Goal: Navigation & Orientation: Find specific page/section

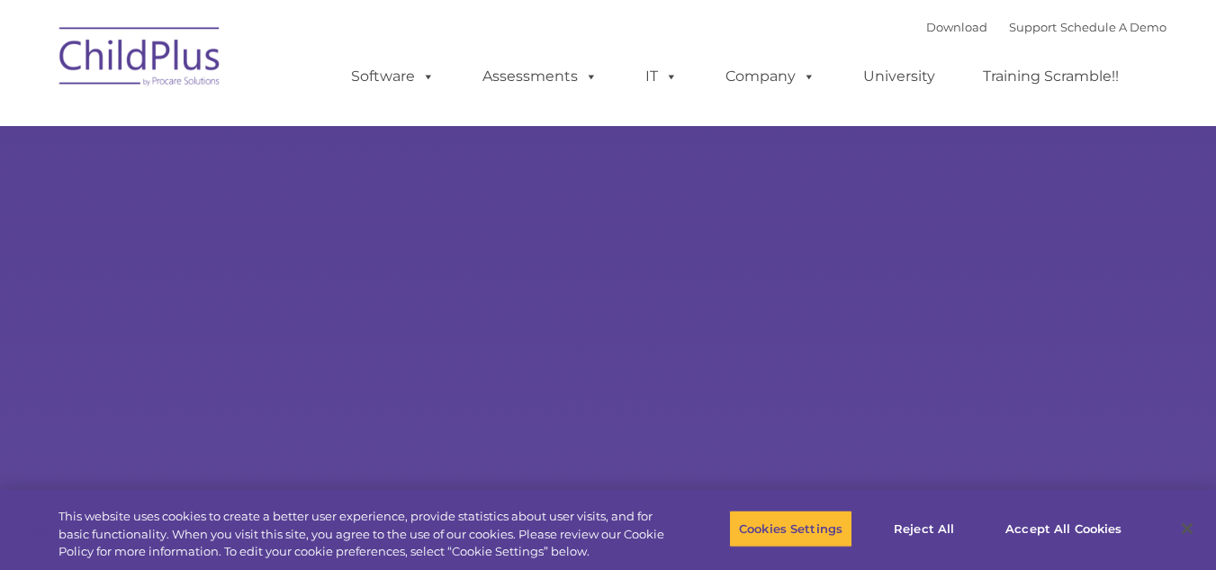
select select "MEDIUM"
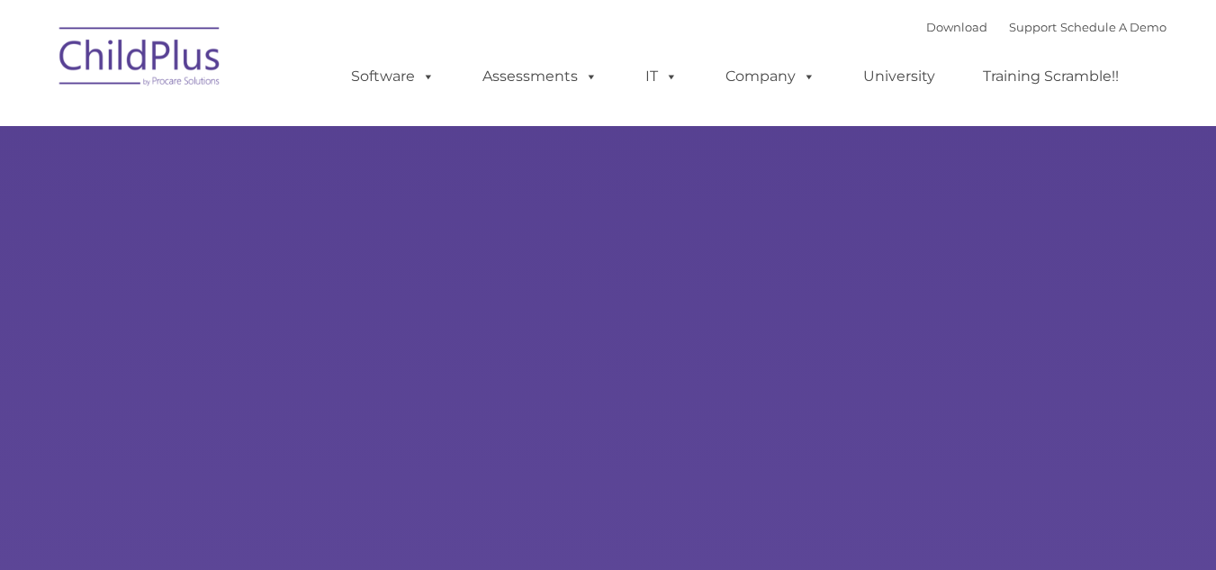
type input ""
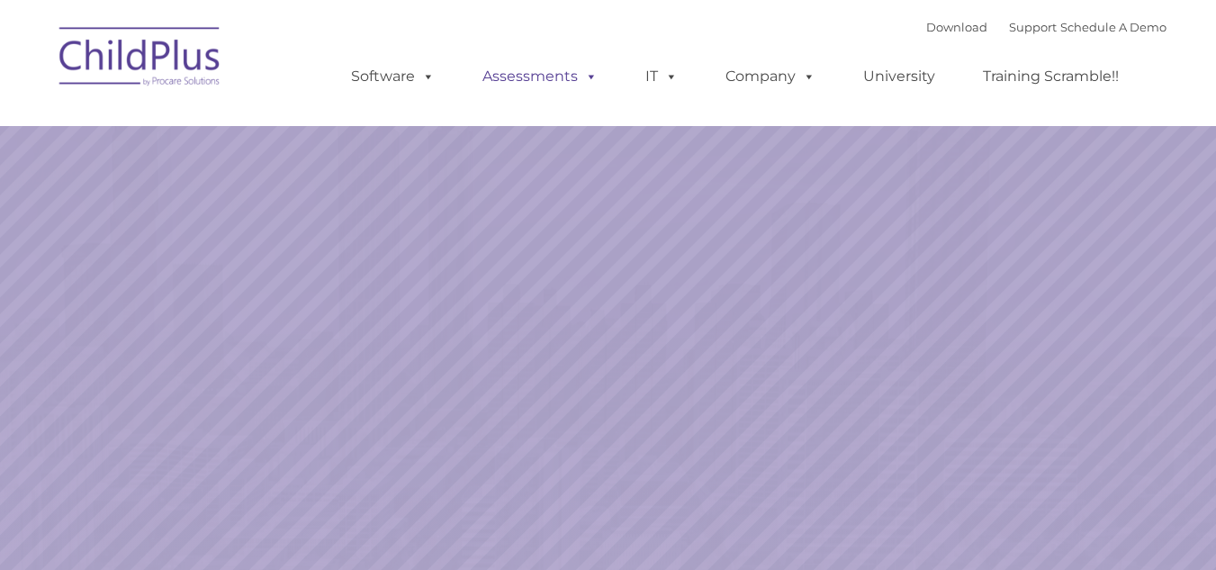
select select "MEDIUM"
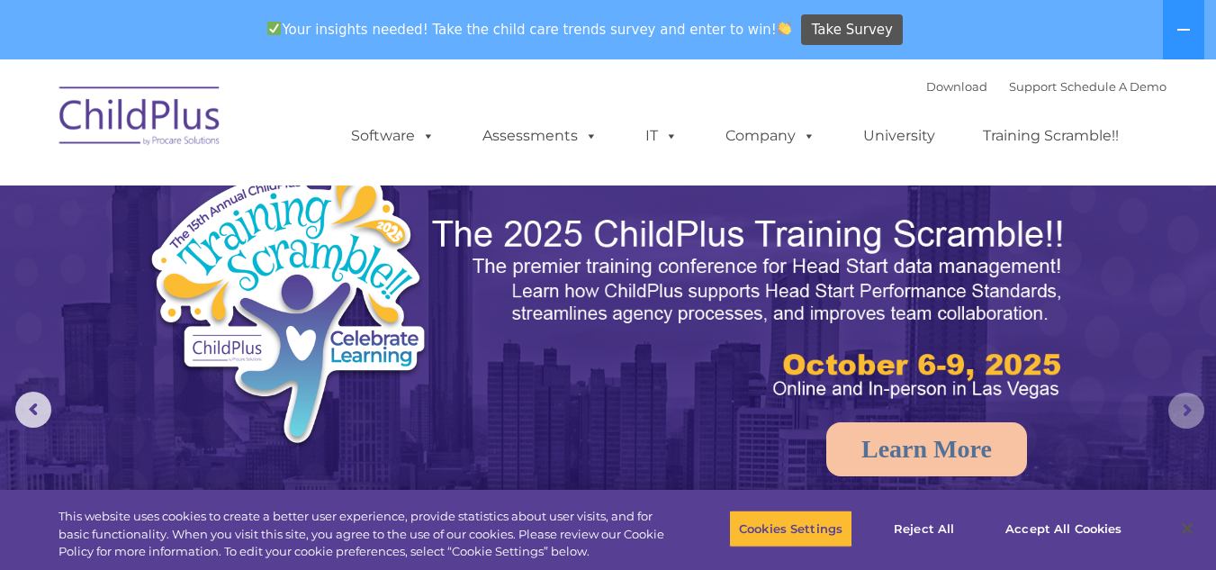
click at [1192, 418] on rs-arrow at bounding box center [1186, 410] width 36 height 36
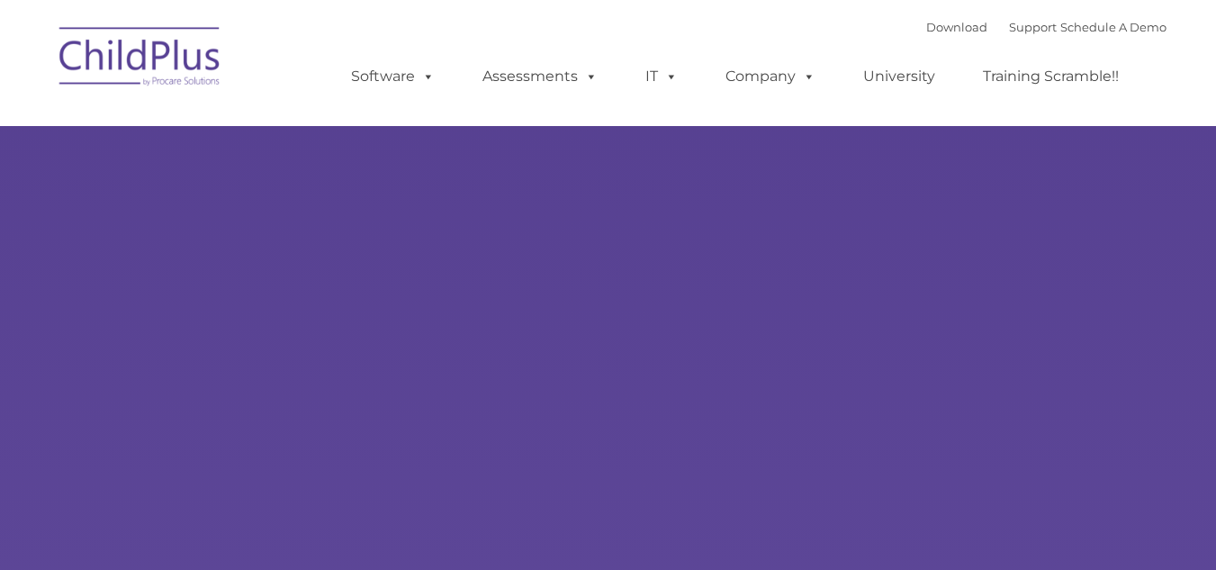
type input ""
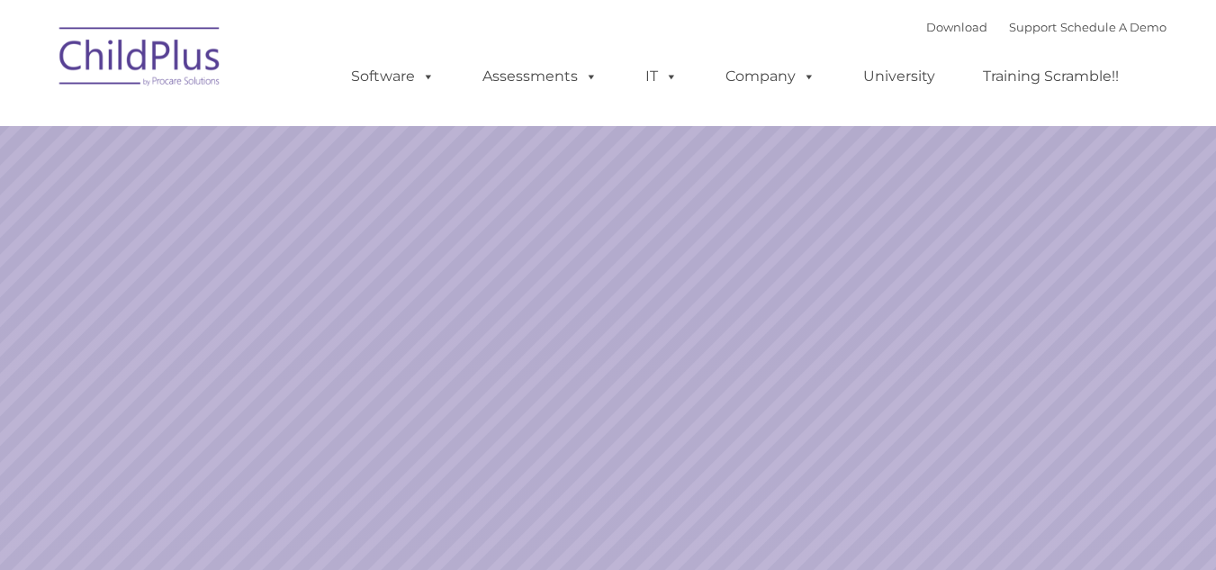
select select "MEDIUM"
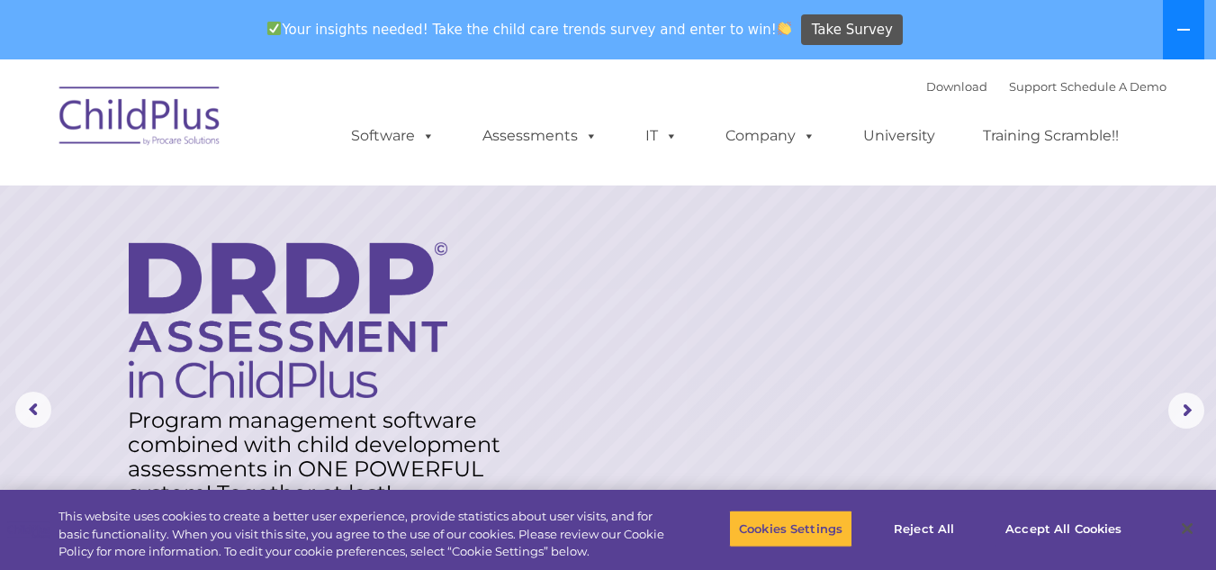
click at [1184, 35] on icon at bounding box center [1183, 30] width 14 height 14
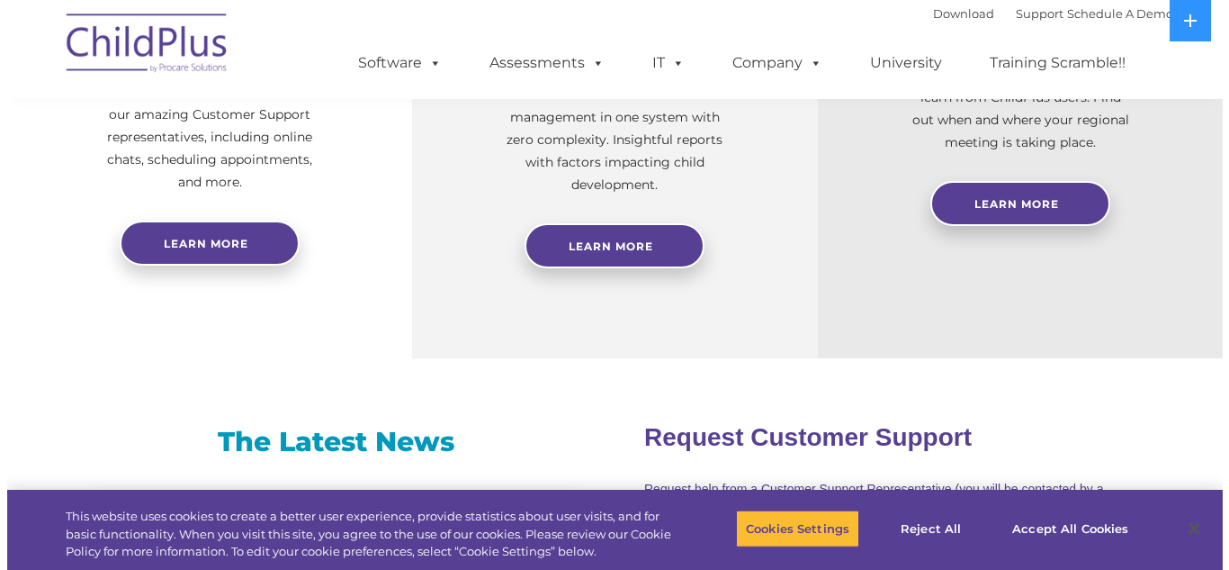
scroll to position [890, 0]
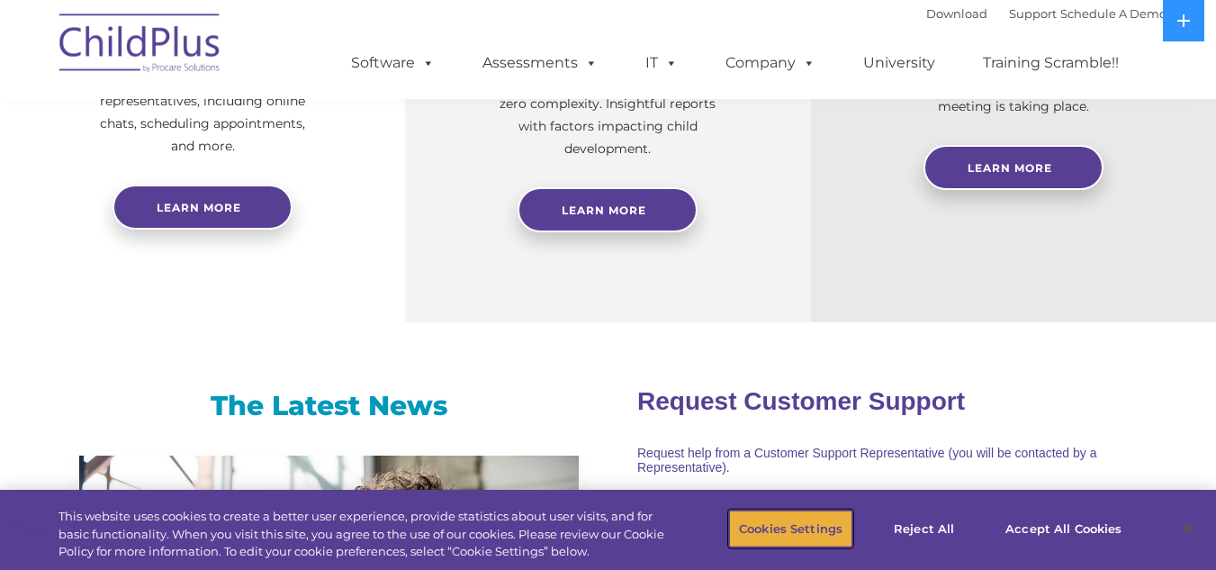
click at [770, 528] on button "Cookies Settings" at bounding box center [790, 528] width 123 height 38
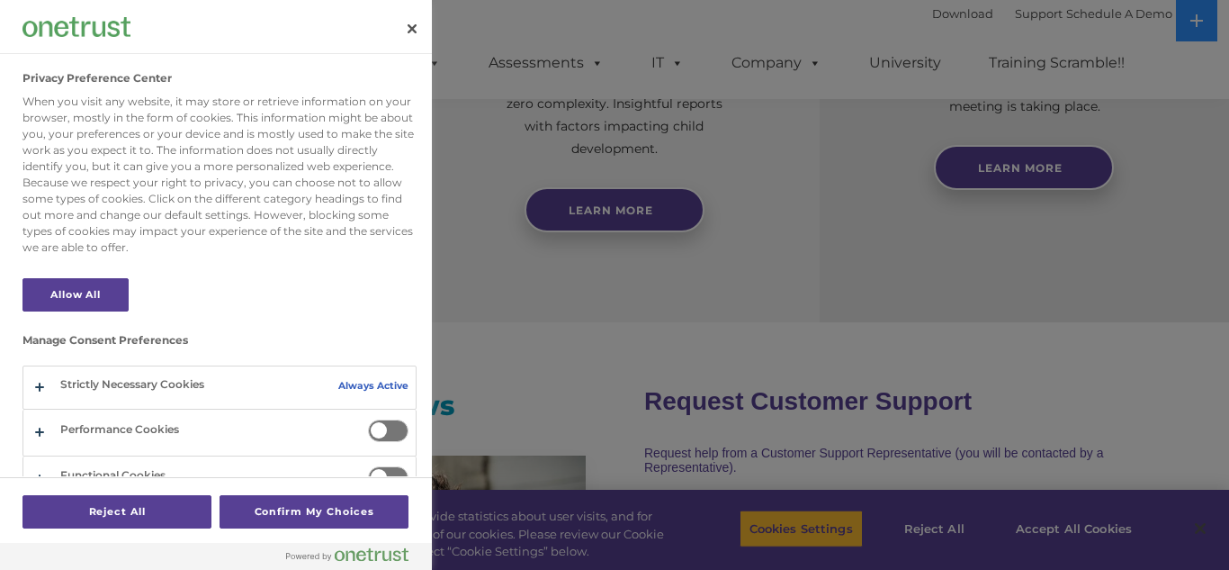
click at [1084, 535] on div at bounding box center [614, 285] width 1229 height 570
click at [410, 19] on button "Close" at bounding box center [412, 29] width 40 height 40
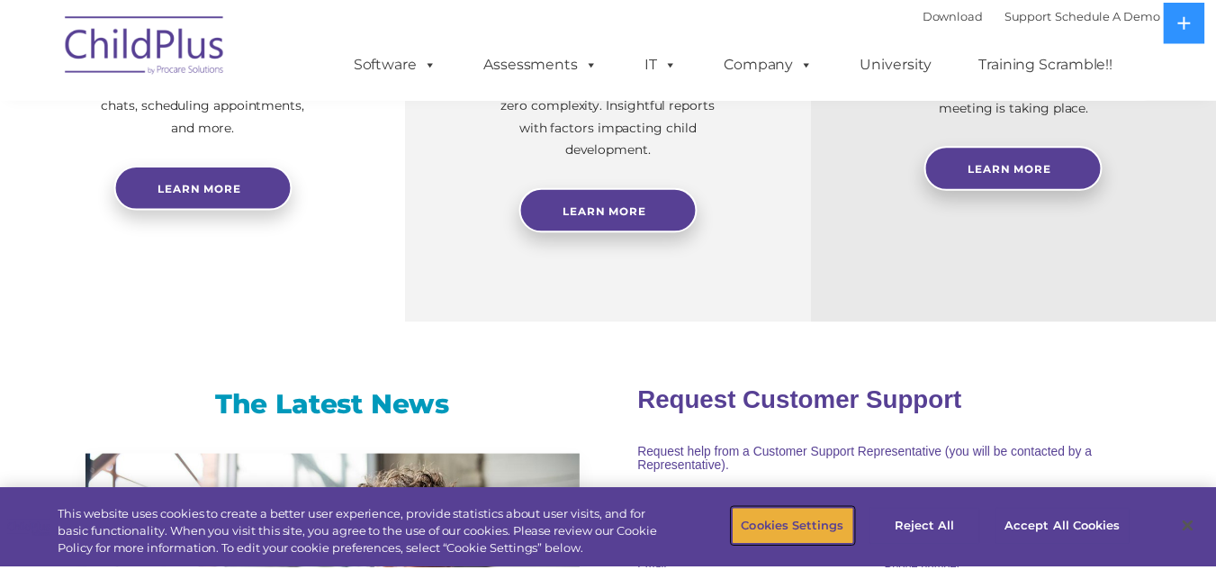
scroll to position [910, 0]
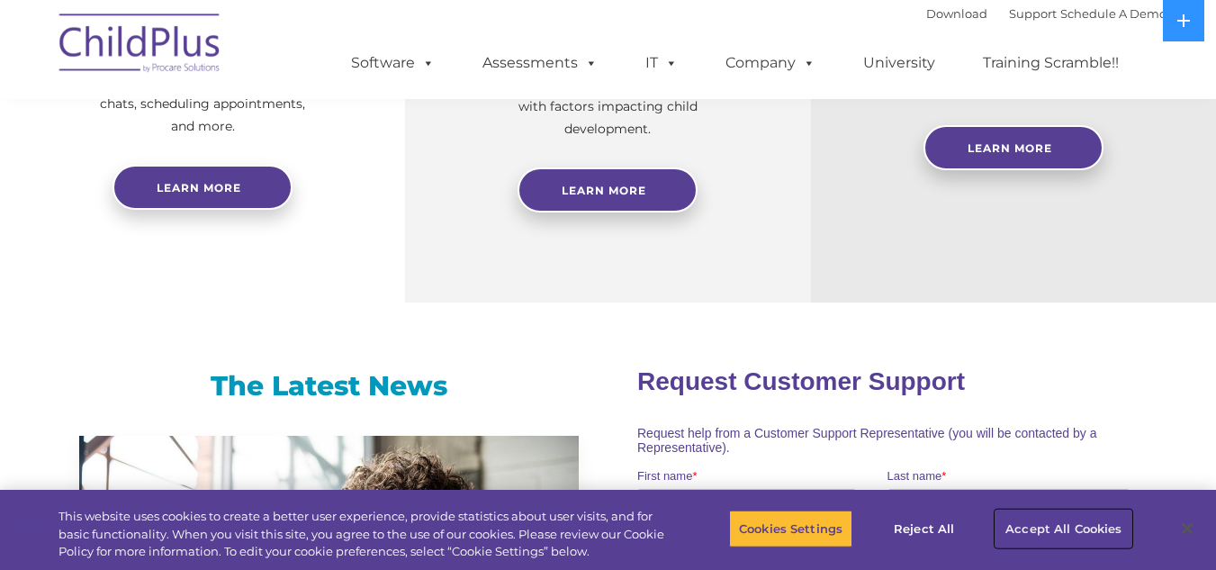
click at [1081, 523] on button "Accept All Cookies" at bounding box center [1063, 528] width 136 height 38
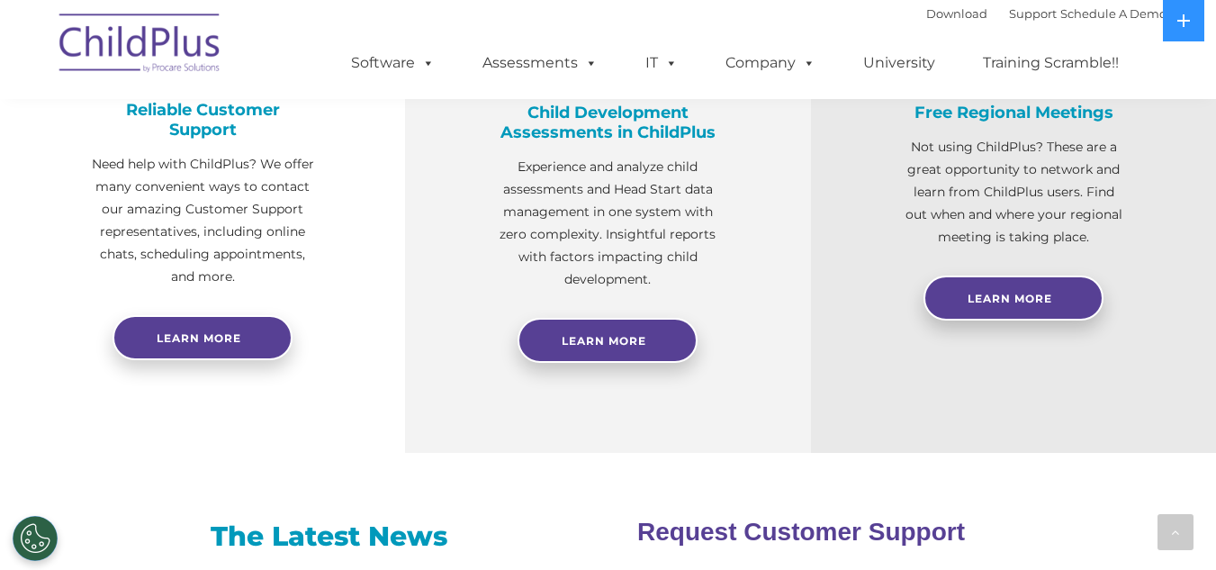
scroll to position [0, 0]
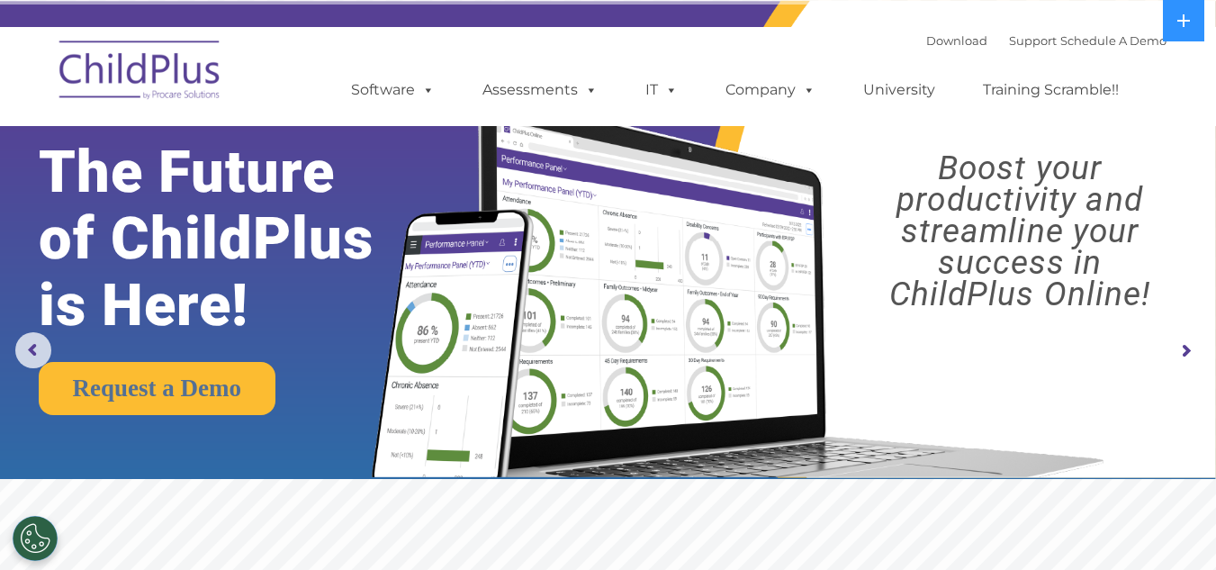
click at [157, 64] on img at bounding box center [140, 73] width 180 height 90
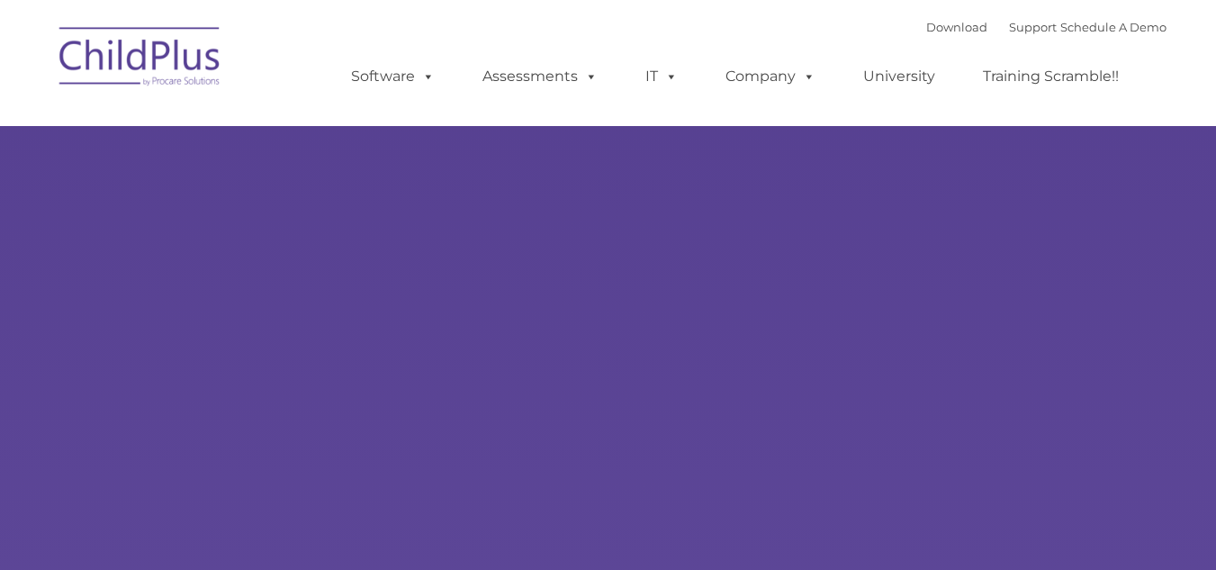
type input ""
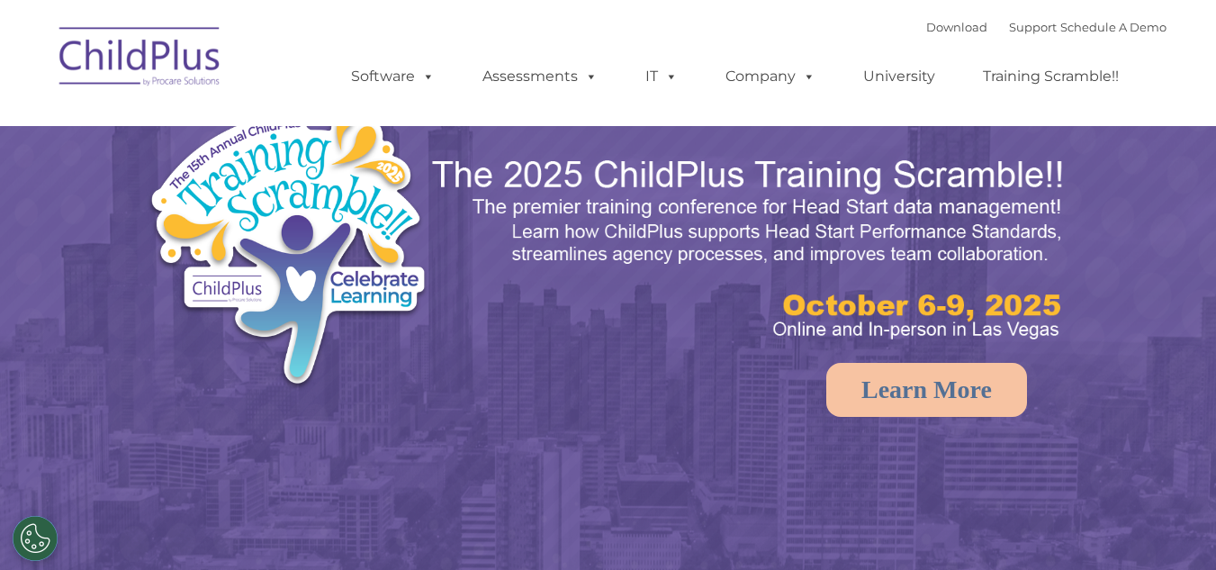
select select "MEDIUM"
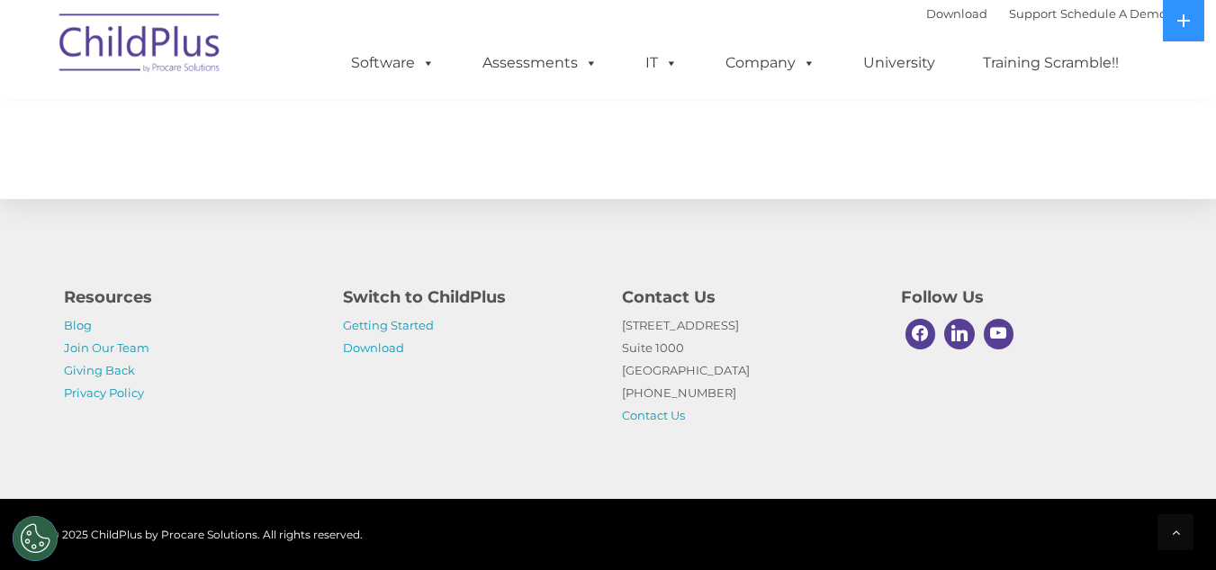
scroll to position [2114, 0]
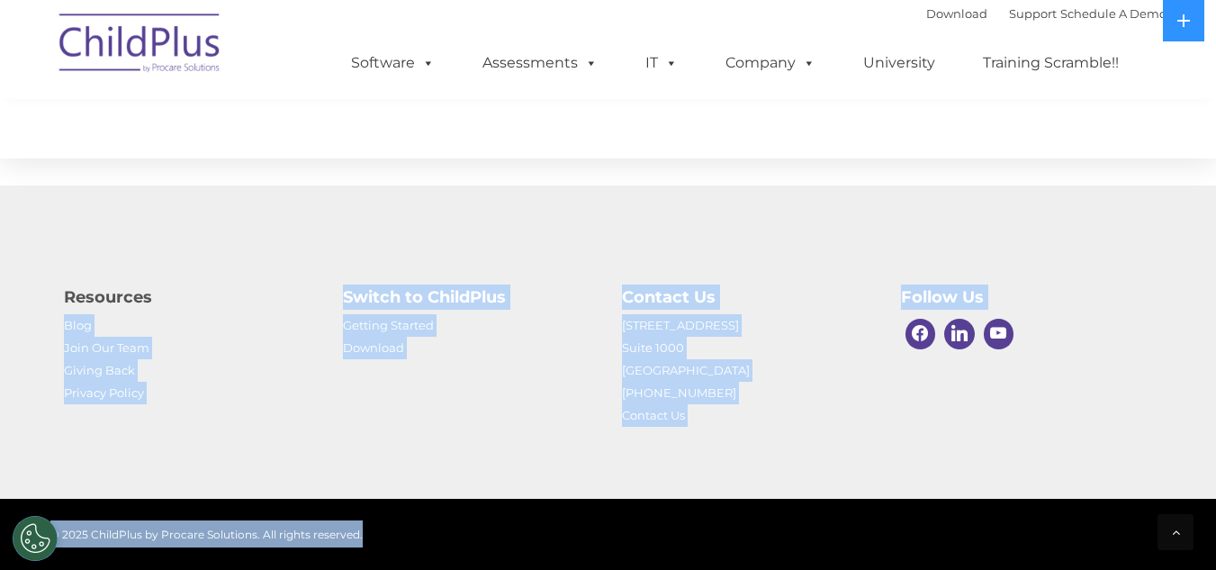
drag, startPoint x: 255, startPoint y: 279, endPoint x: 450, endPoint y: 545, distance: 329.6
click at [450, 545] on footer "Resources Blog Join Our Team Giving Back Privacy Policy Switch to ChildPlus Get…" at bounding box center [608, 377] width 1216 height 384
click at [440, 492] on div "Resources Blog Join Our Team Giving Back Privacy Policy Switch to ChildPlus Get…" at bounding box center [608, 341] width 1216 height 313
